Goal: Navigation & Orientation: Find specific page/section

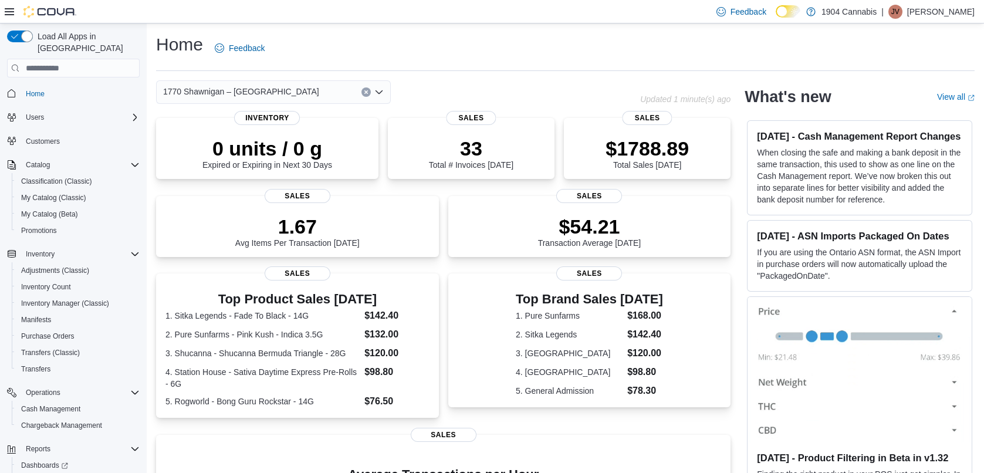
click at [188, 87] on span "1770 Shawnigan – [GEOGRAPHIC_DATA]" at bounding box center [241, 92] width 156 height 14
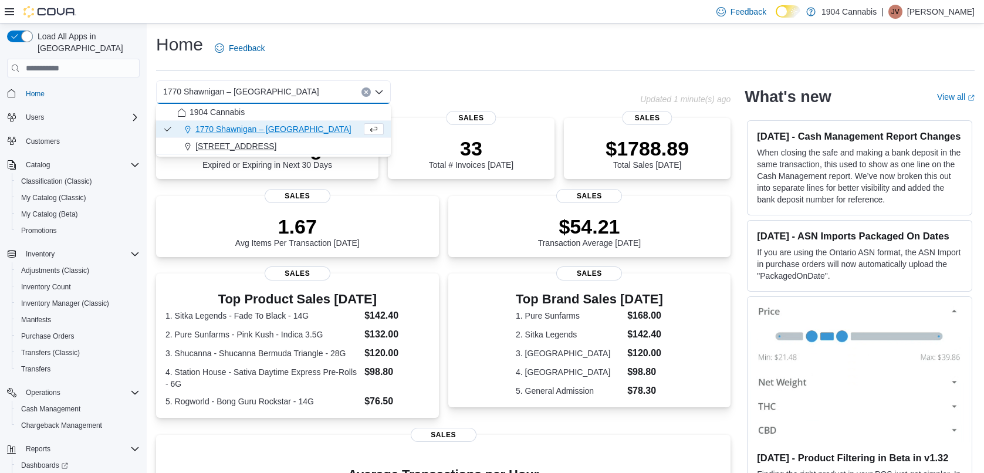
click at [212, 142] on span "720 First Ave" at bounding box center [235, 146] width 81 height 12
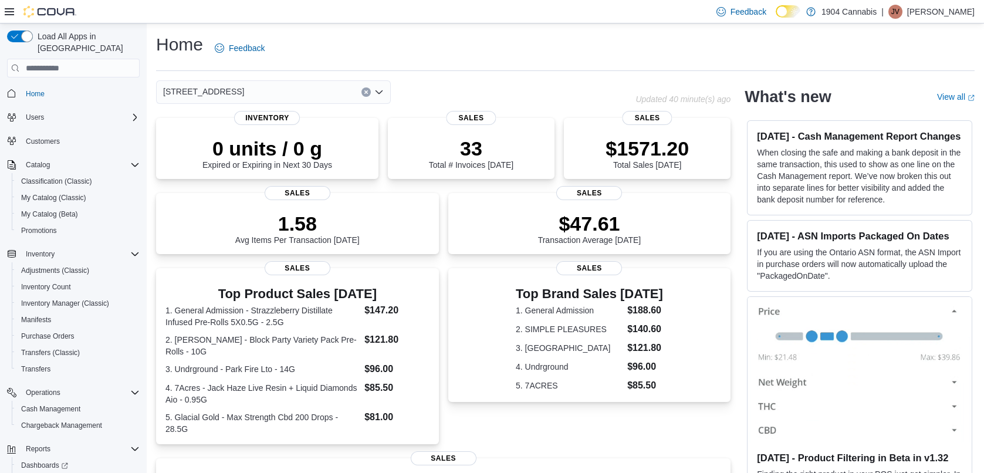
click at [229, 89] on div "720 First Ave" at bounding box center [273, 91] width 235 height 23
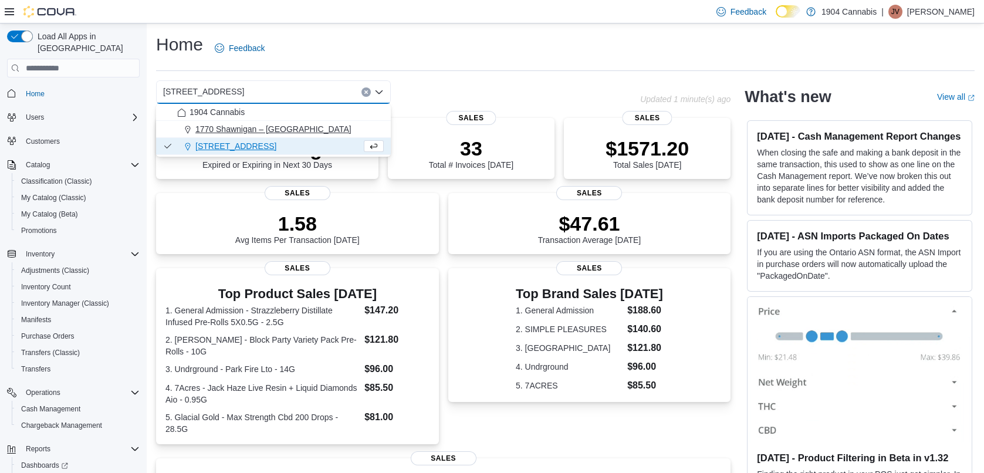
click at [227, 132] on span "1770 Shawnigan – [GEOGRAPHIC_DATA]" at bounding box center [273, 129] width 156 height 12
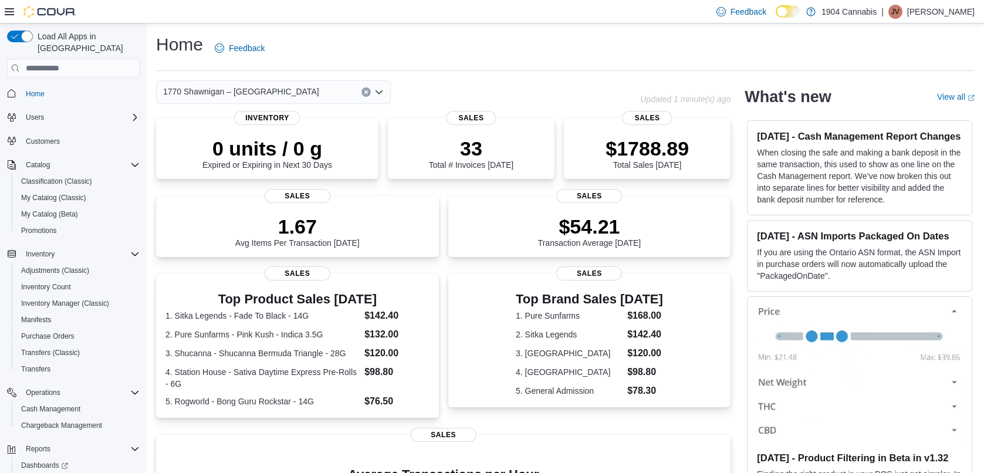
click at [271, 94] on span "1770 Shawnigan – [GEOGRAPHIC_DATA]" at bounding box center [241, 92] width 156 height 14
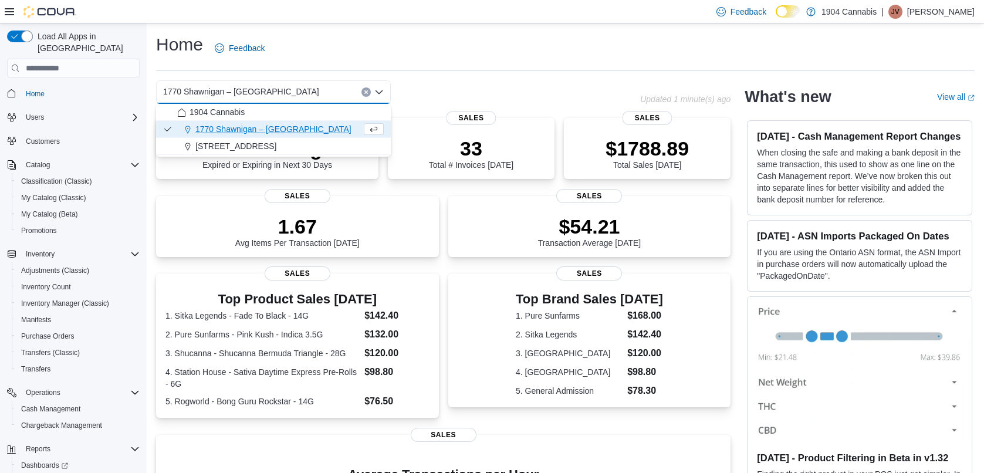
click at [235, 137] on button "1770 Shawnigan – [GEOGRAPHIC_DATA]" at bounding box center [273, 129] width 235 height 17
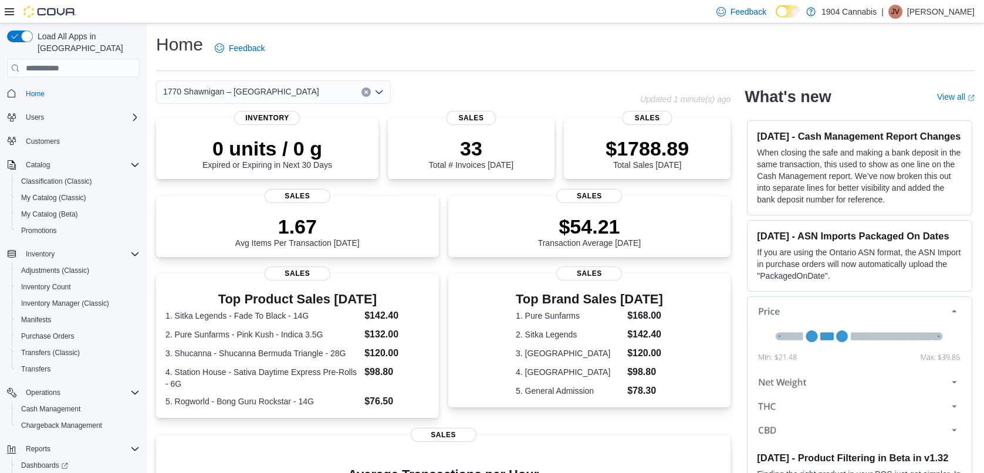
click at [251, 94] on span "1770 Shawnigan – [GEOGRAPHIC_DATA]" at bounding box center [241, 92] width 156 height 14
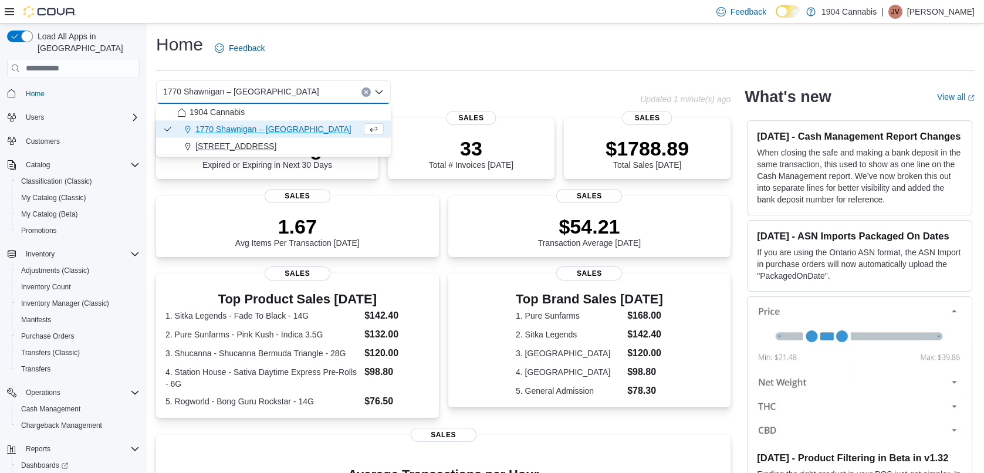
click at [228, 151] on span "720 First Ave" at bounding box center [235, 146] width 81 height 12
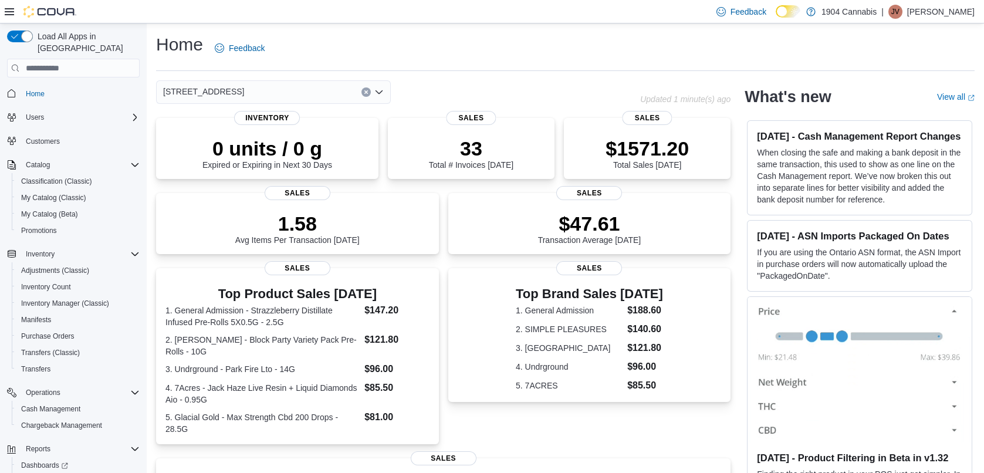
click at [408, 42] on div "Home Feedback" at bounding box center [565, 48] width 819 height 31
click at [235, 92] on div "720 First Ave" at bounding box center [273, 91] width 235 height 23
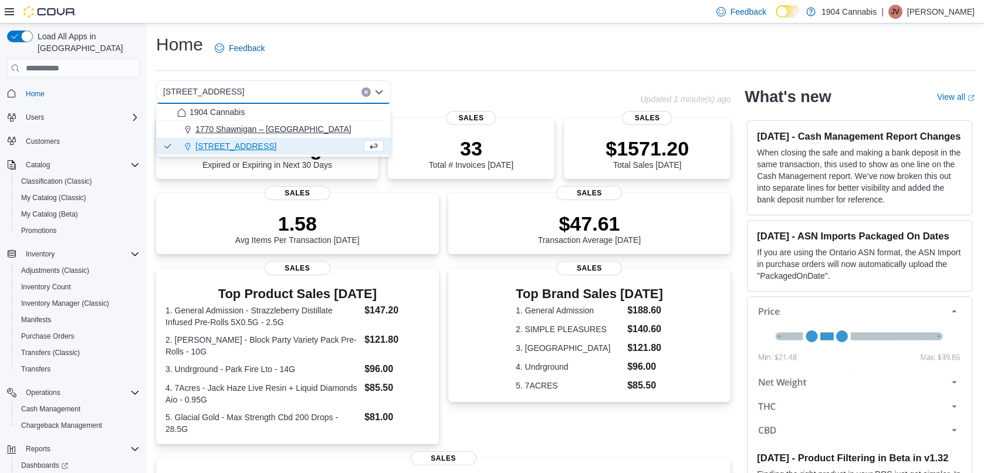
click at [215, 129] on span "1770 Shawnigan – [GEOGRAPHIC_DATA]" at bounding box center [273, 129] width 156 height 12
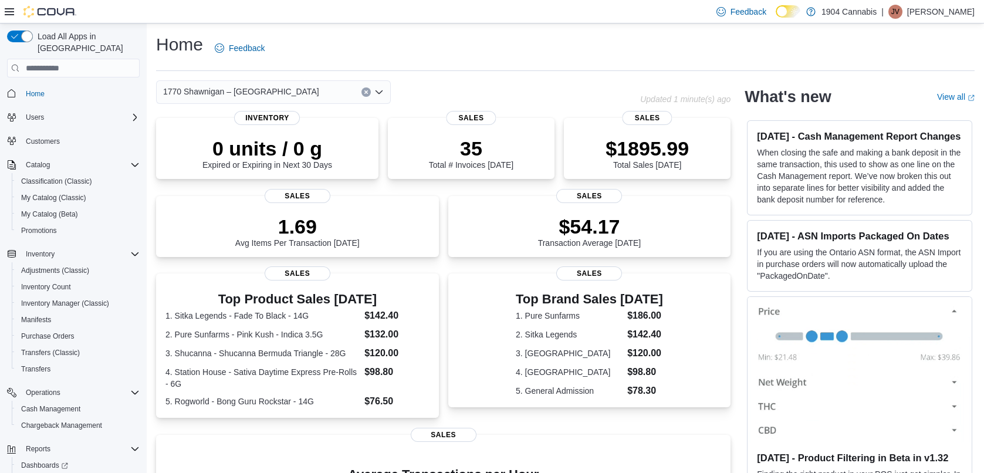
click at [358, 33] on div "Home Feedback" at bounding box center [565, 48] width 819 height 31
click at [379, 22] on div "Feedback Dark Mode 1904 Cannabis | JV Jeffrey Villeneuve" at bounding box center [492, 11] width 984 height 23
click at [448, 28] on div "Home Feedback 1770 Shawnigan – Mill Bay Road Updated 4 minute(s) ago 0 units / …" at bounding box center [565, 353] width 837 height 660
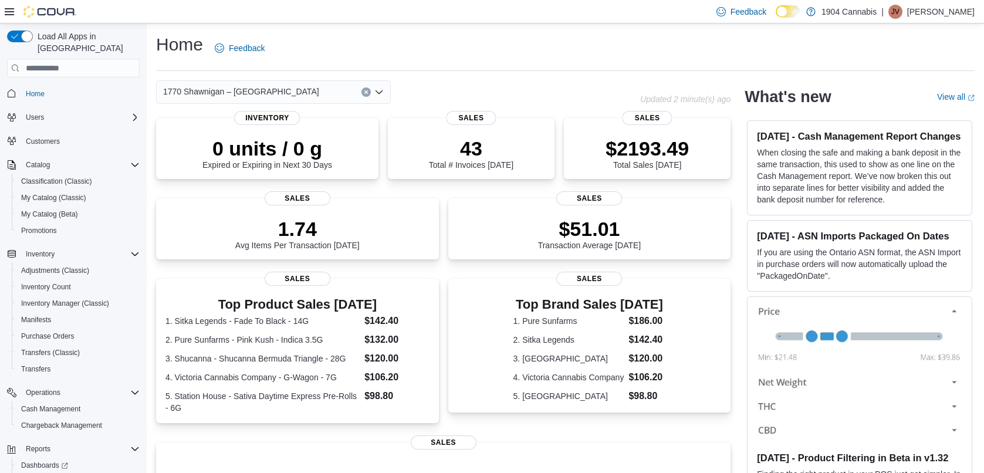
click at [364, 32] on div "Home Feedback 1770 Shawnigan – Mill Bay Road Updated 2 minute(s) ago 0 units / …" at bounding box center [565, 358] width 837 height 671
click at [227, 94] on span "1770 Shawnigan – [GEOGRAPHIC_DATA]" at bounding box center [241, 92] width 156 height 14
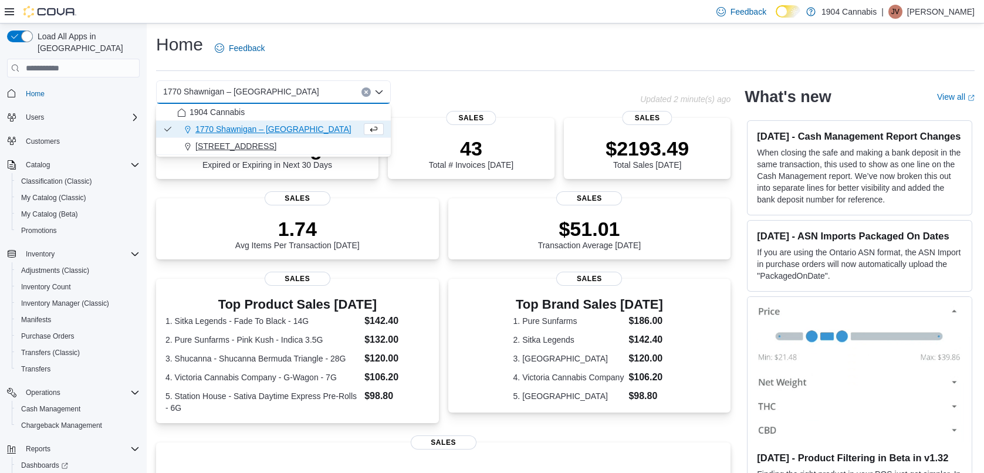
click at [217, 142] on span "720 First Ave" at bounding box center [235, 146] width 81 height 12
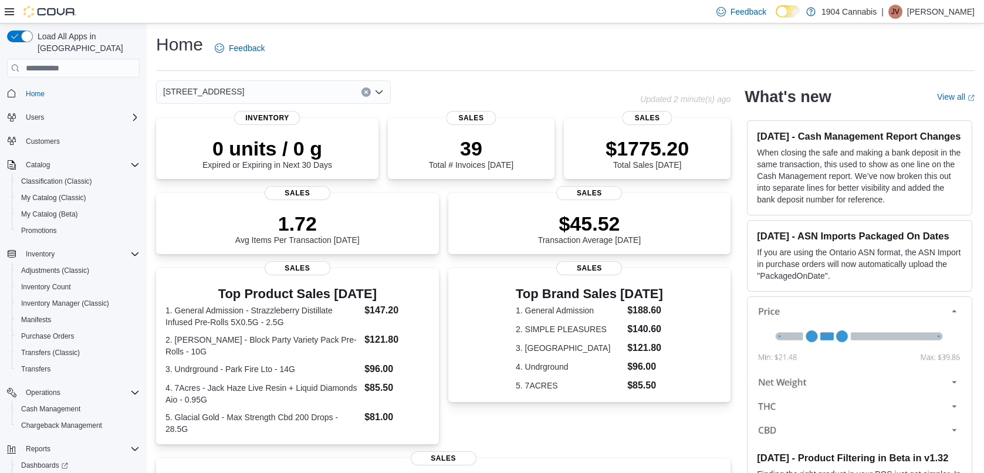
click at [208, 92] on span "720 First Ave" at bounding box center [203, 92] width 81 height 14
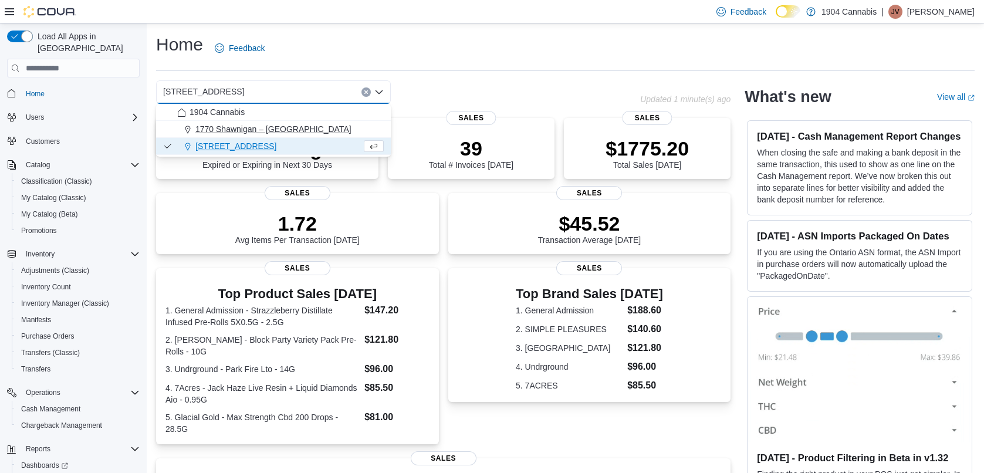
click at [217, 129] on span "1770 Shawnigan – [GEOGRAPHIC_DATA]" at bounding box center [273, 129] width 156 height 12
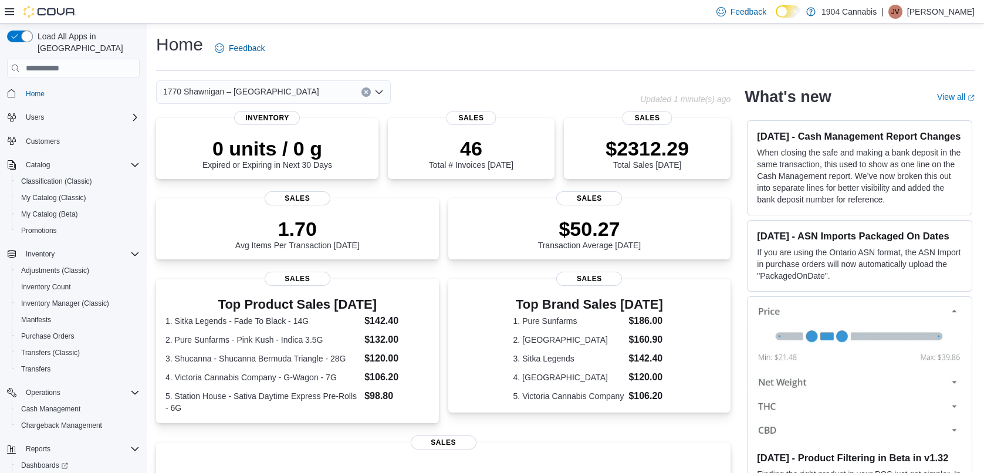
click at [295, 38] on div "Home Feedback" at bounding box center [565, 48] width 819 height 31
click at [221, 89] on span "1770 Shawnigan – [GEOGRAPHIC_DATA]" at bounding box center [241, 92] width 156 height 14
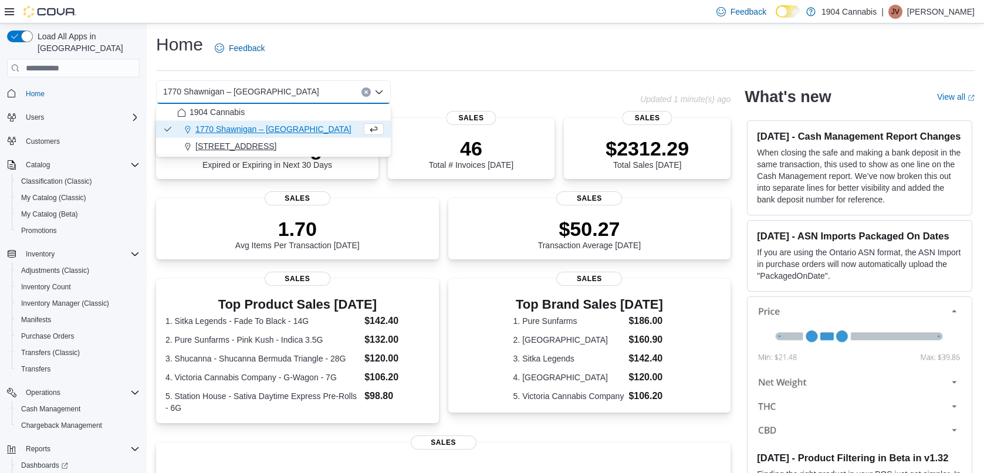
click at [220, 141] on span "720 First Ave" at bounding box center [235, 146] width 81 height 12
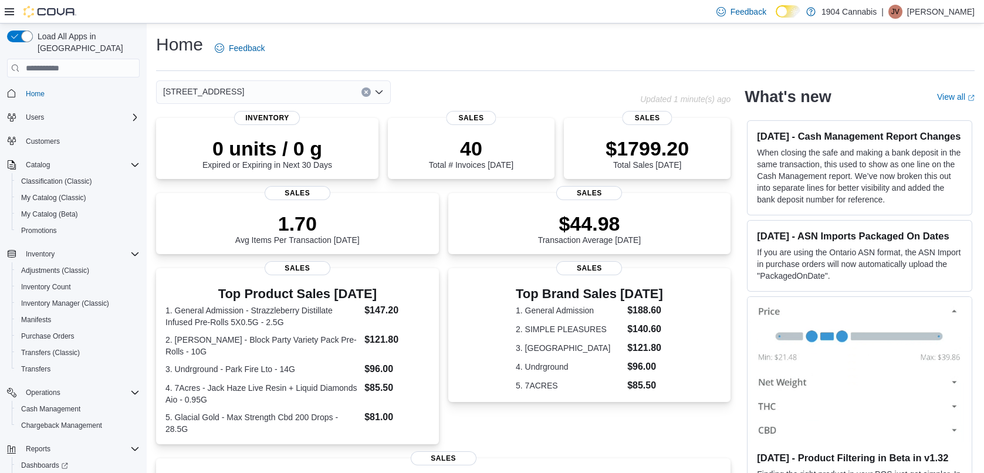
click at [230, 88] on div "720 First Ave" at bounding box center [273, 91] width 235 height 23
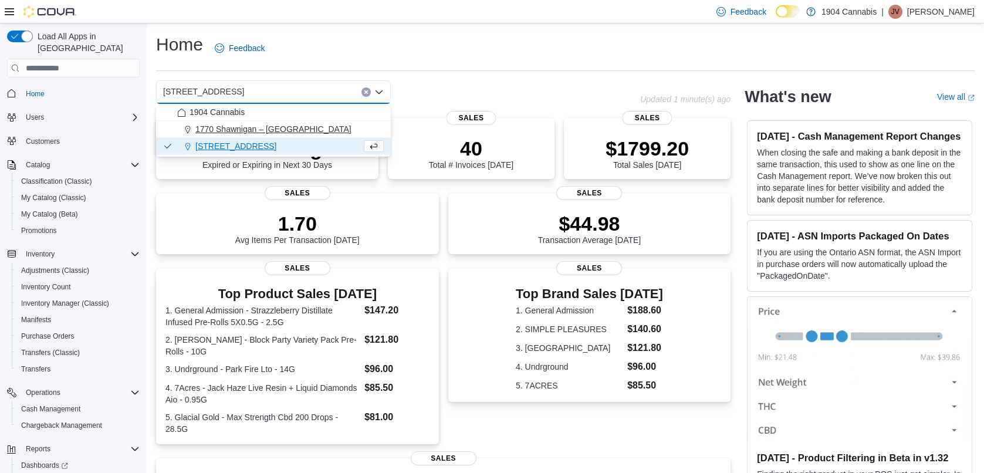
click at [225, 124] on span "1770 Shawnigan – [GEOGRAPHIC_DATA]" at bounding box center [273, 129] width 156 height 12
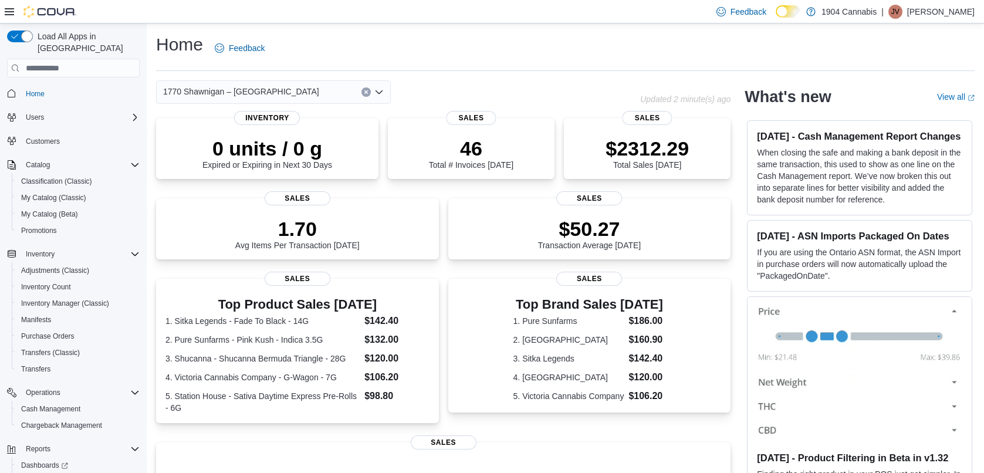
click at [292, 51] on div "Home Feedback" at bounding box center [565, 48] width 819 height 31
